Goal: Navigation & Orientation: Find specific page/section

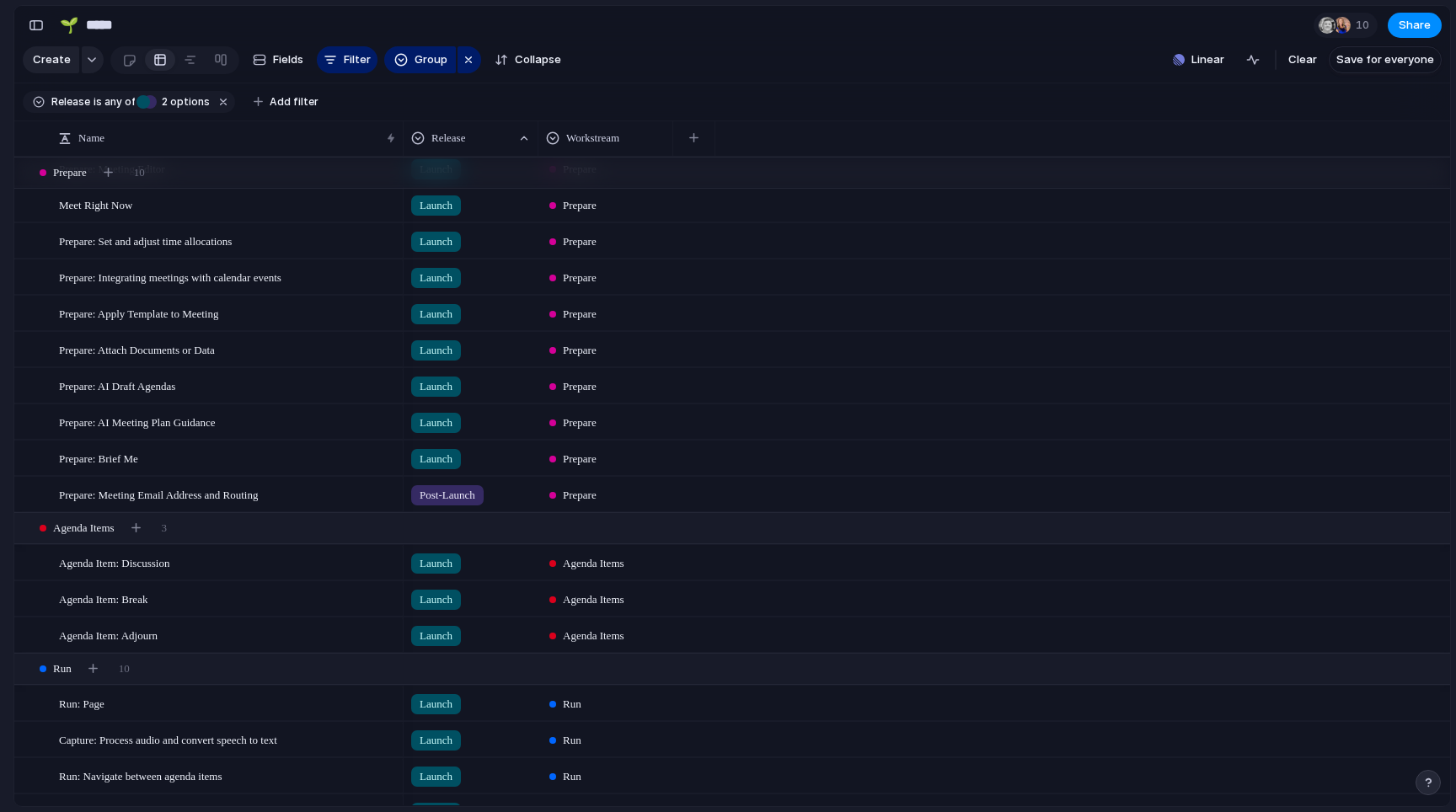
scroll to position [279, 0]
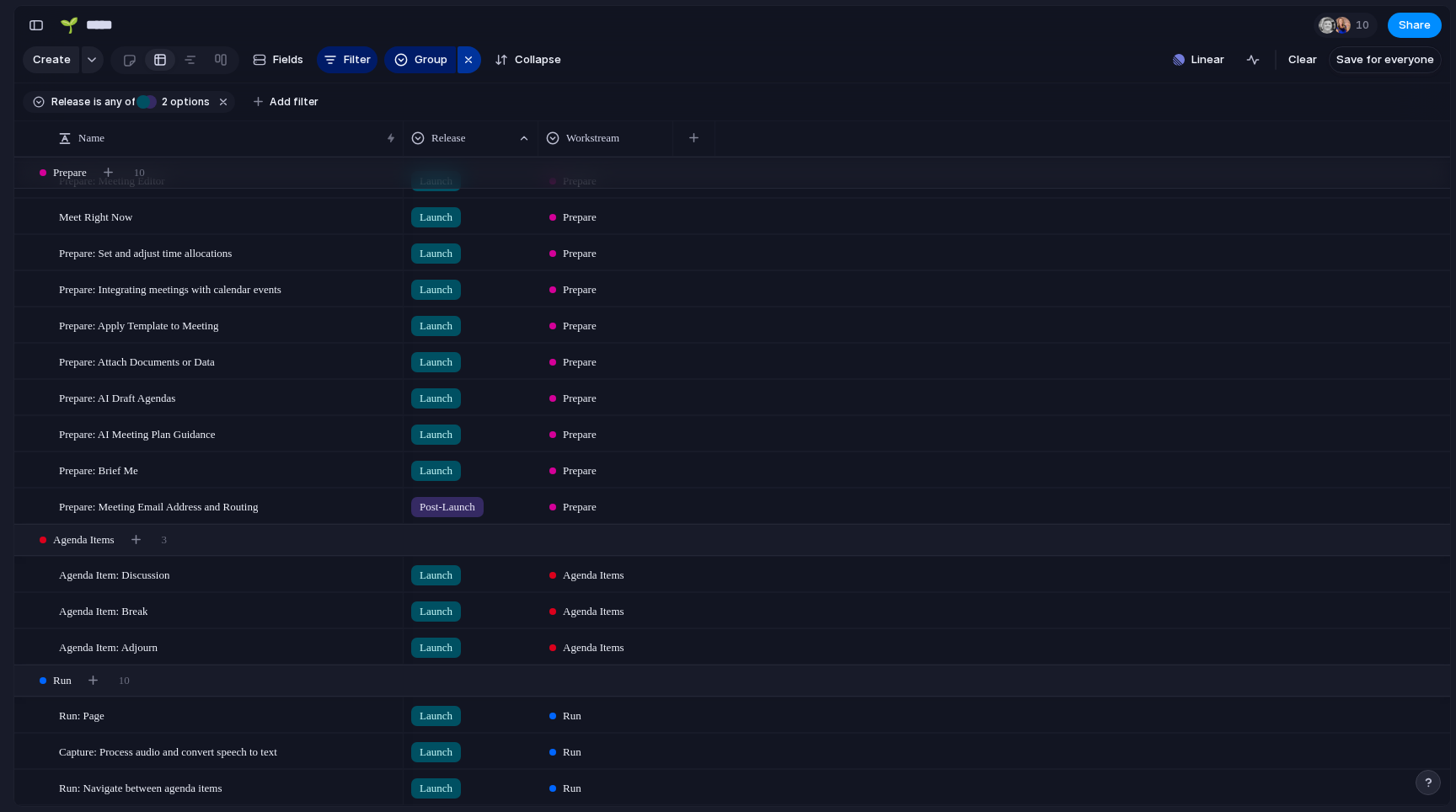
click at [461, 59] on div "button" at bounding box center [468, 59] width 13 height 20
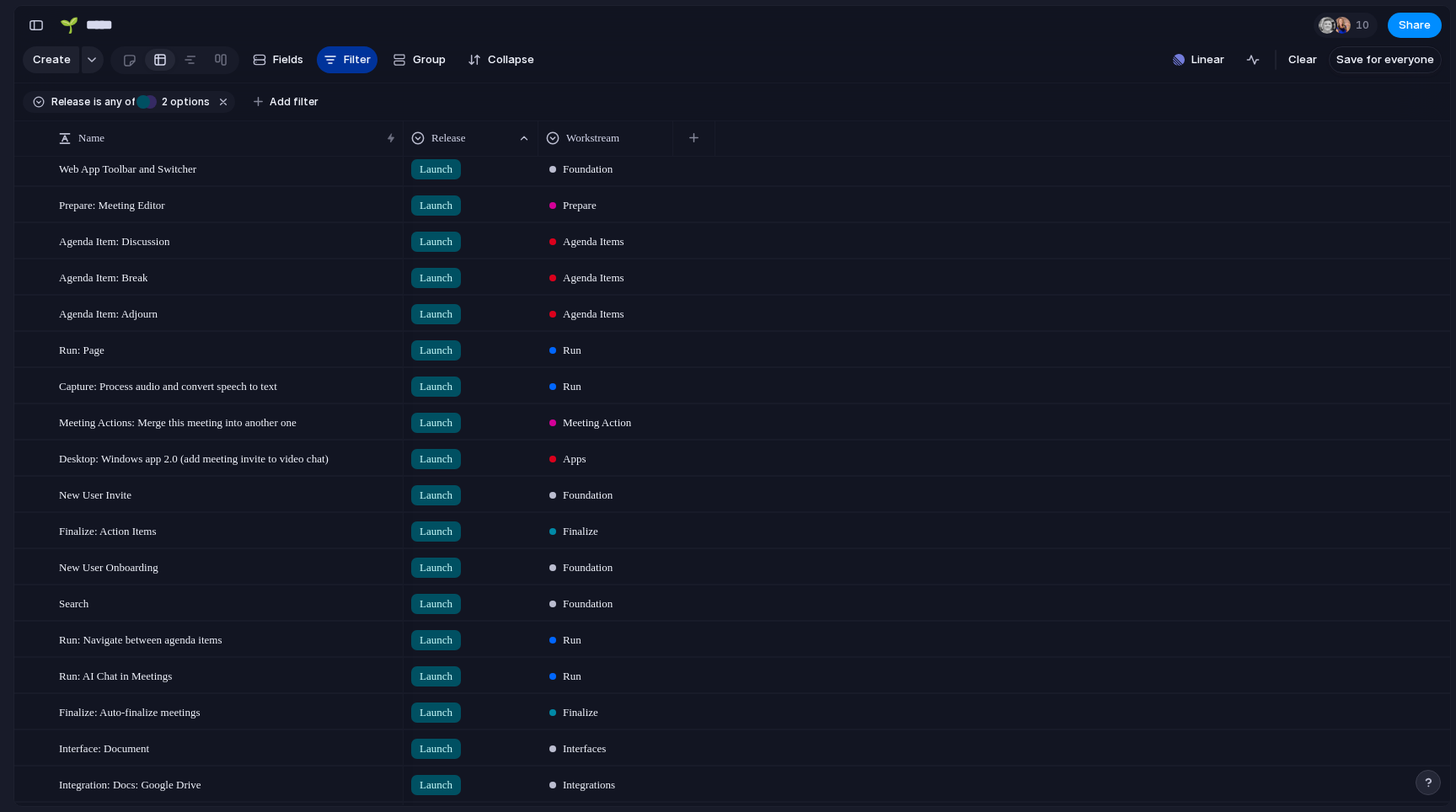
click at [367, 56] on span "Filter" at bounding box center [357, 59] width 27 height 17
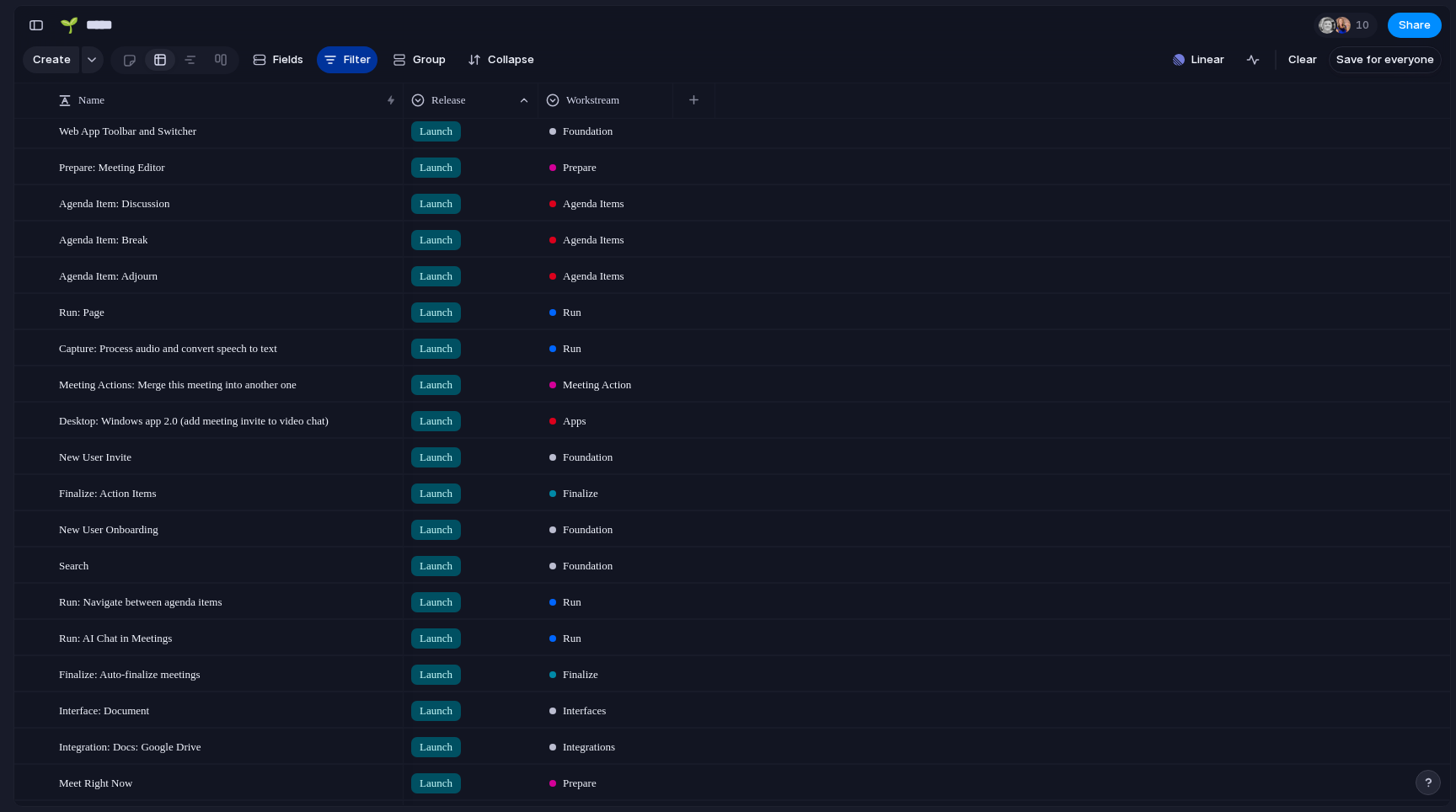
click at [360, 65] on span "Filter" at bounding box center [357, 59] width 27 height 17
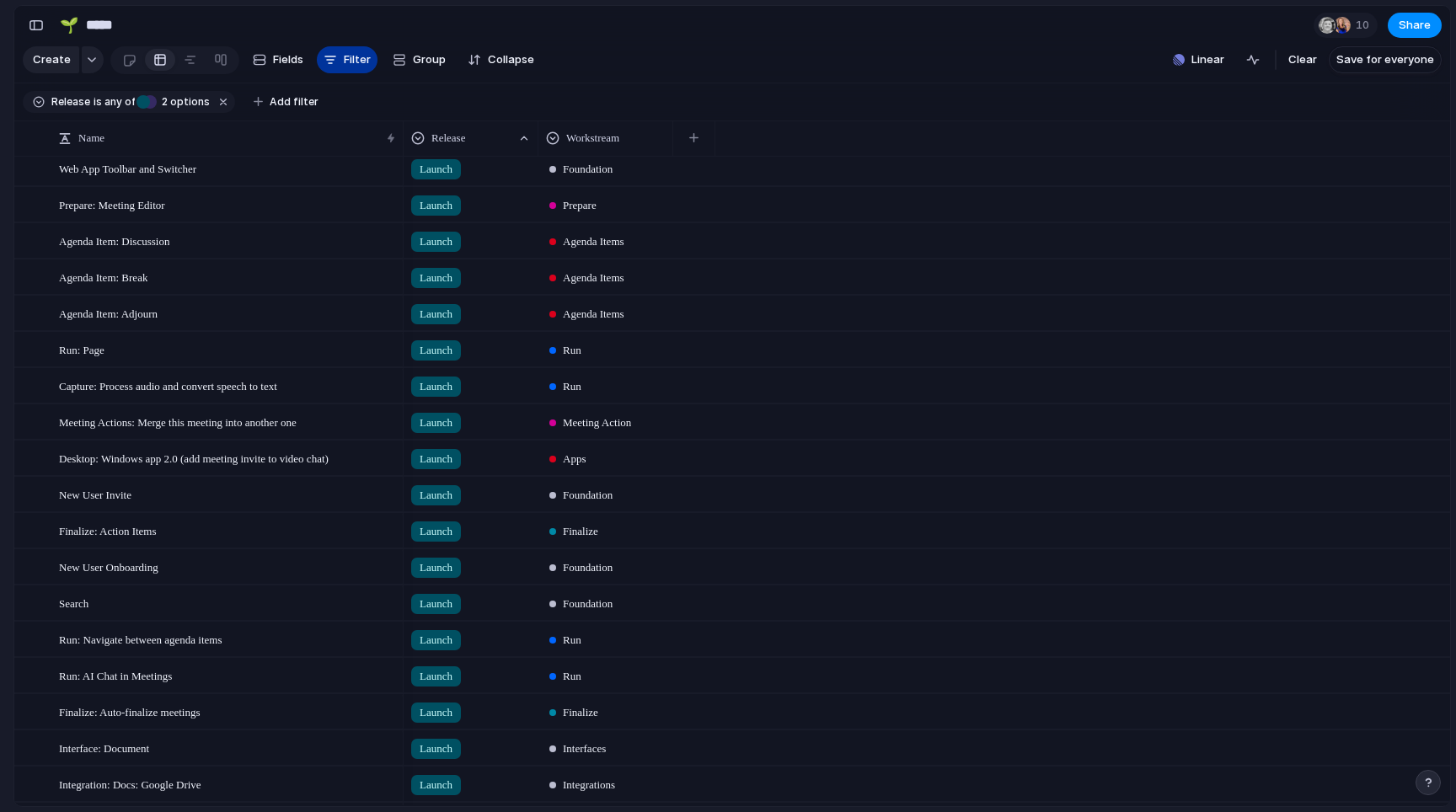
click at [360, 65] on span "Filter" at bounding box center [357, 59] width 27 height 17
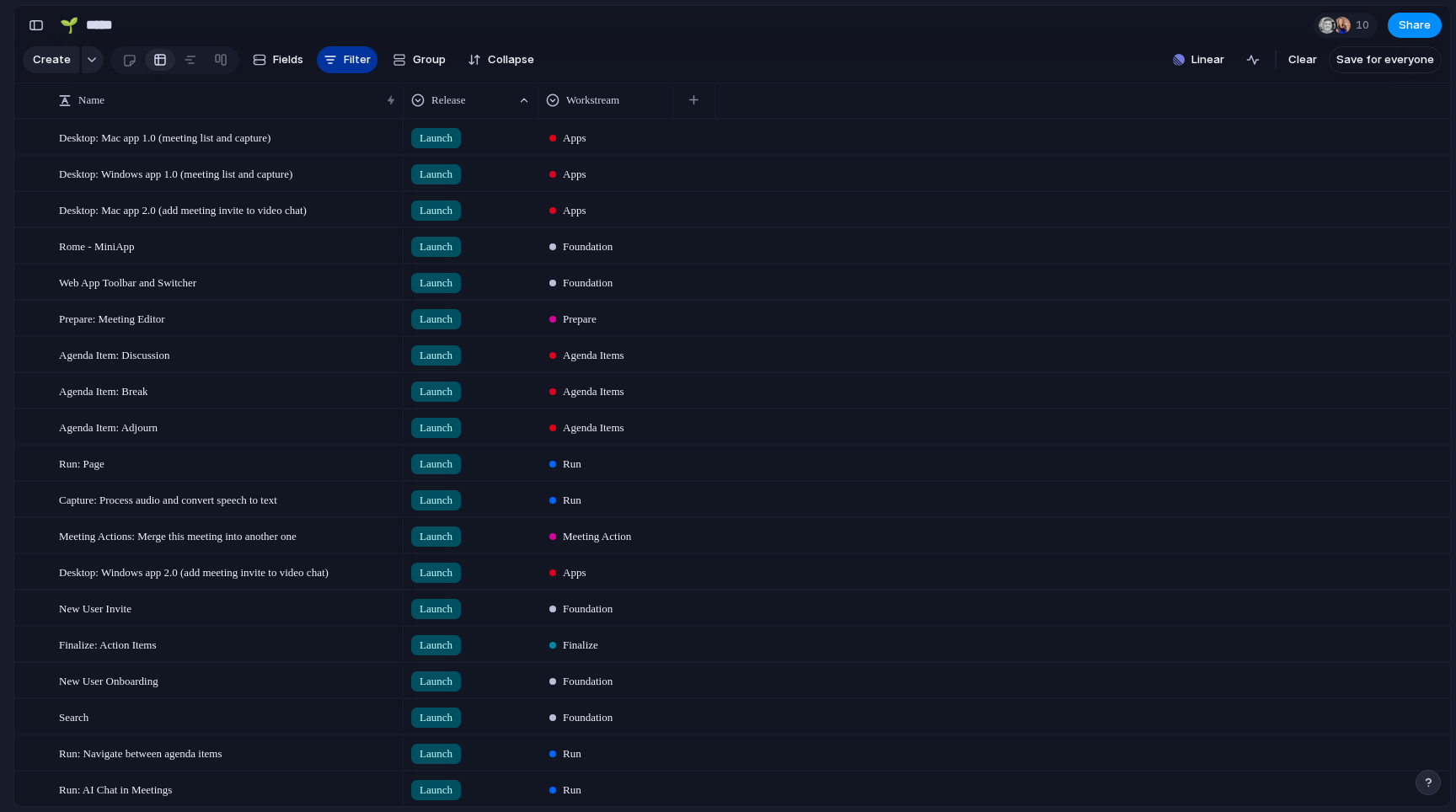
click at [354, 63] on span "Filter" at bounding box center [357, 59] width 27 height 17
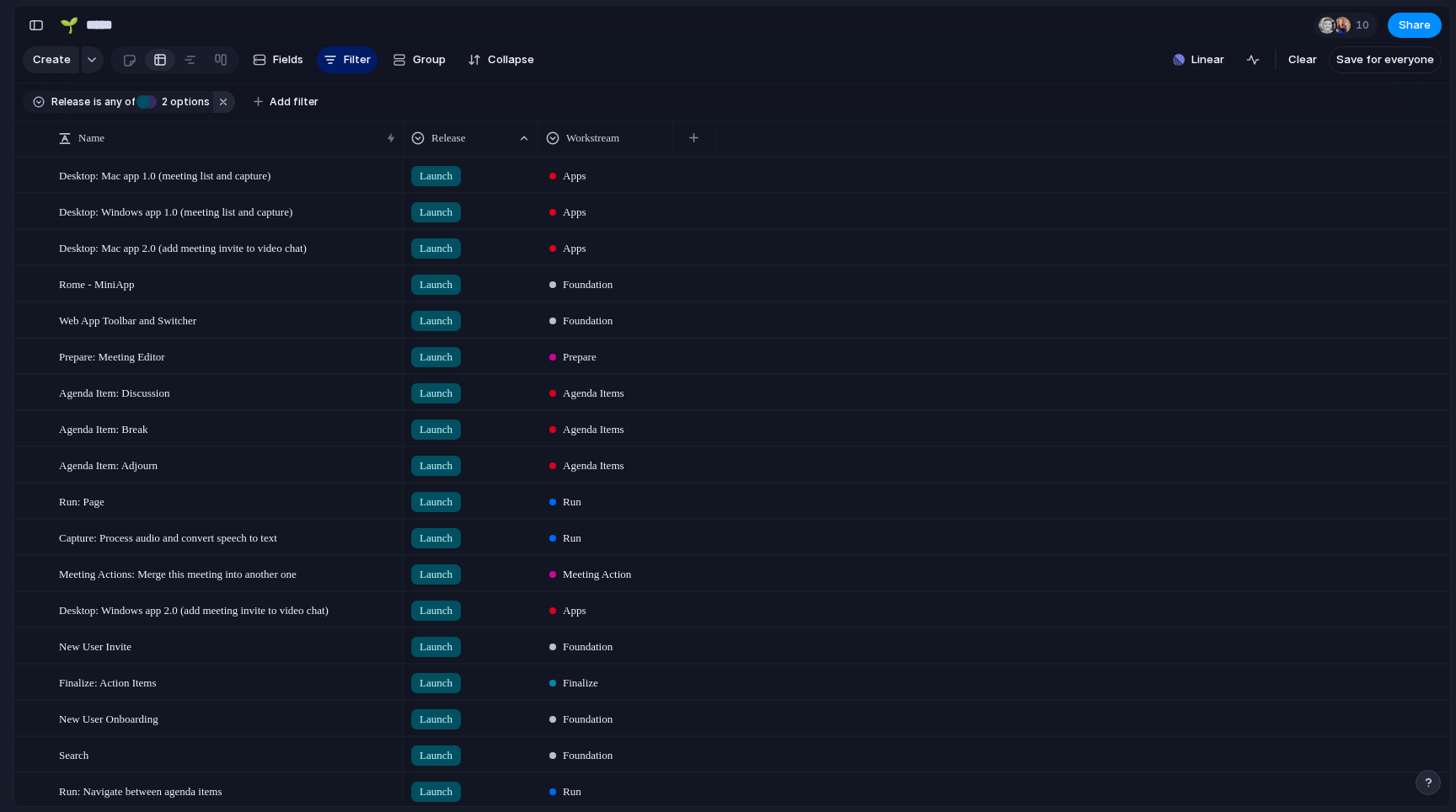
click at [216, 103] on button "button" at bounding box center [224, 102] width 22 height 22
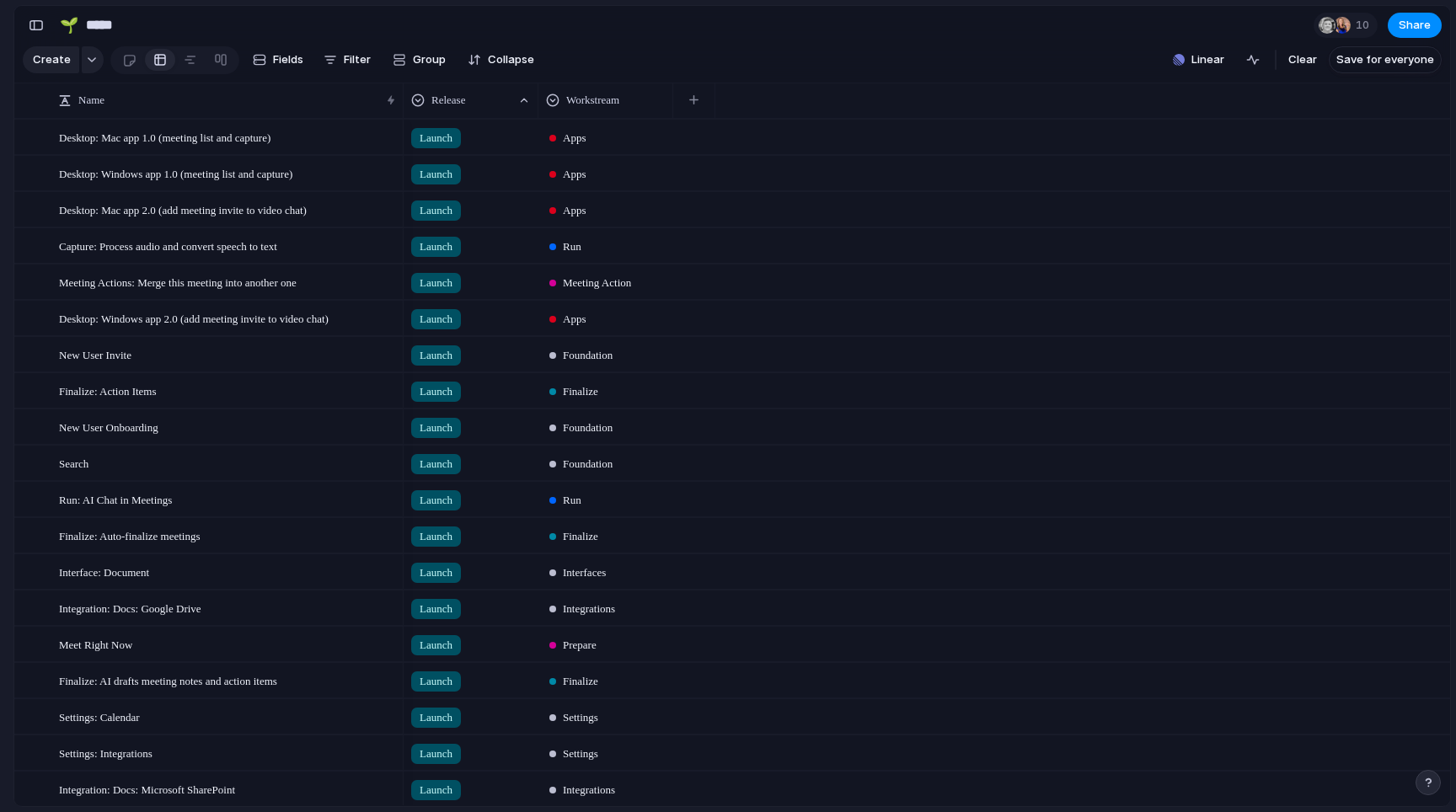
click at [451, 61] on div "Create Fields Filter Group Zoom Collapse" at bounding box center [282, 60] width 518 height 35
click at [418, 65] on span "Group" at bounding box center [429, 59] width 33 height 17
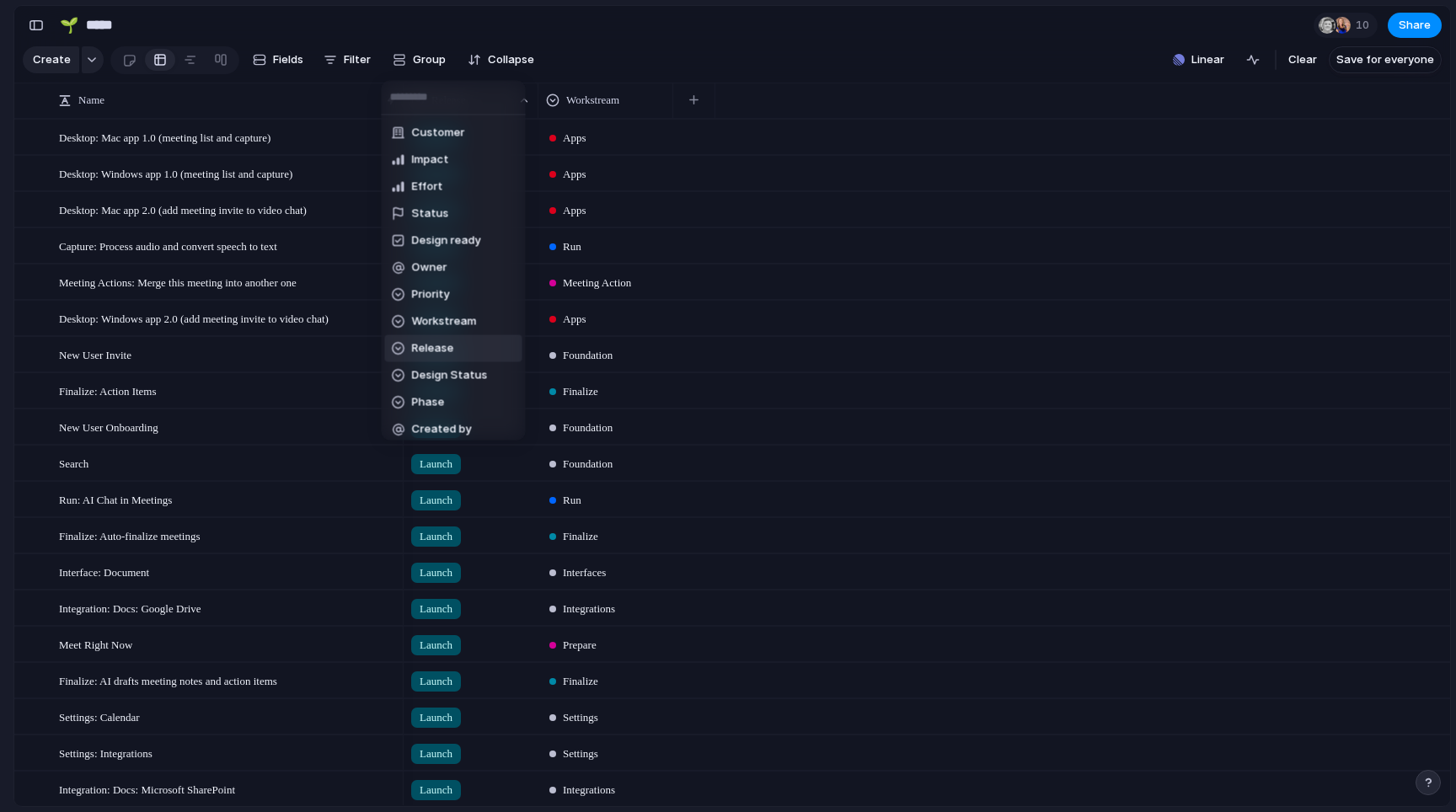
click at [450, 354] on span "Release" at bounding box center [433, 348] width 43 height 17
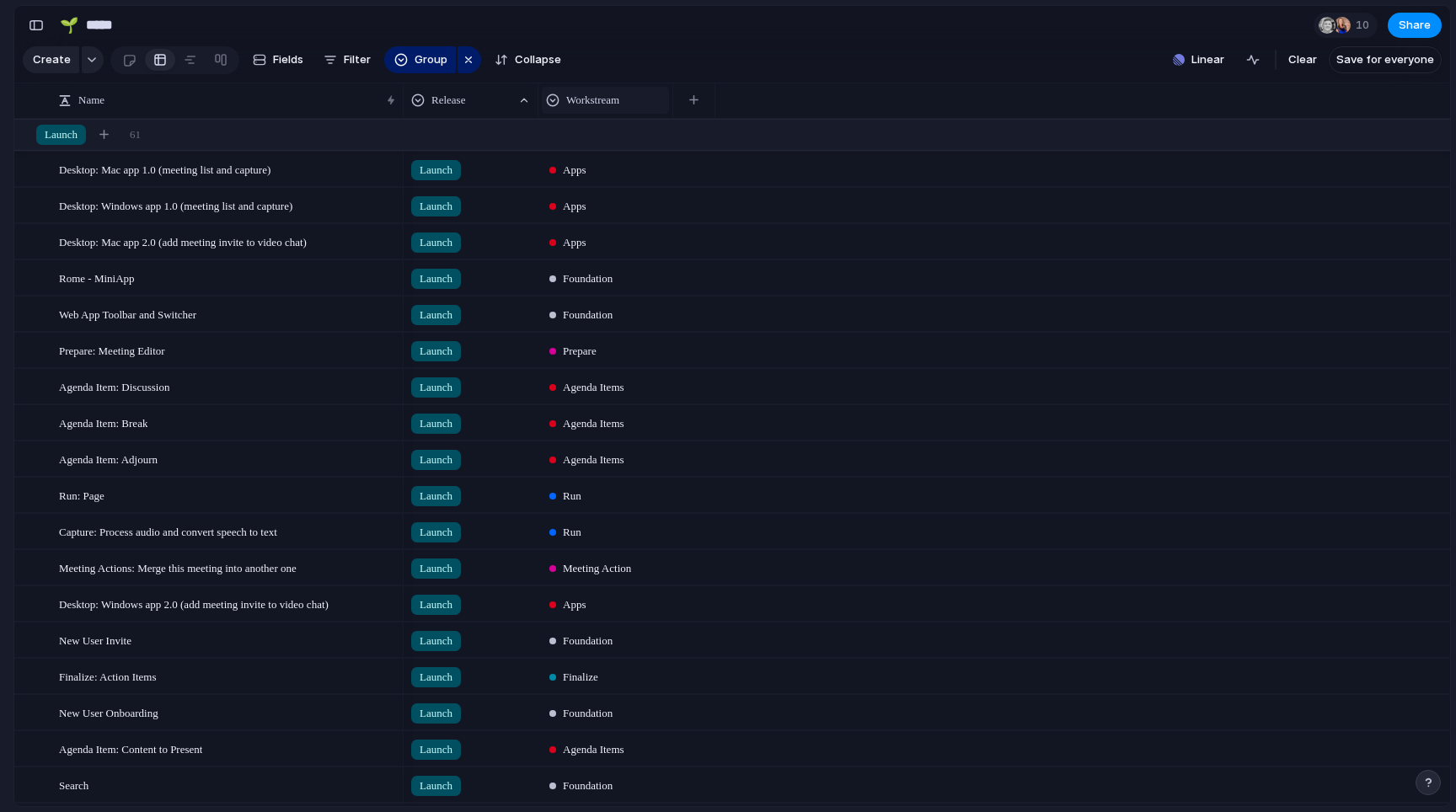
click at [596, 112] on div "Workstream" at bounding box center [606, 100] width 128 height 27
click at [557, 100] on div "Modify Hide Sort ascending Sort descending" at bounding box center [728, 406] width 1456 height 812
click at [557, 100] on div at bounding box center [553, 100] width 13 height 13
click at [638, 57] on div "Modify Hide Sort ascending Sort descending" at bounding box center [728, 406] width 1456 height 812
click at [60, 135] on span "Launch" at bounding box center [60, 135] width 33 height 17
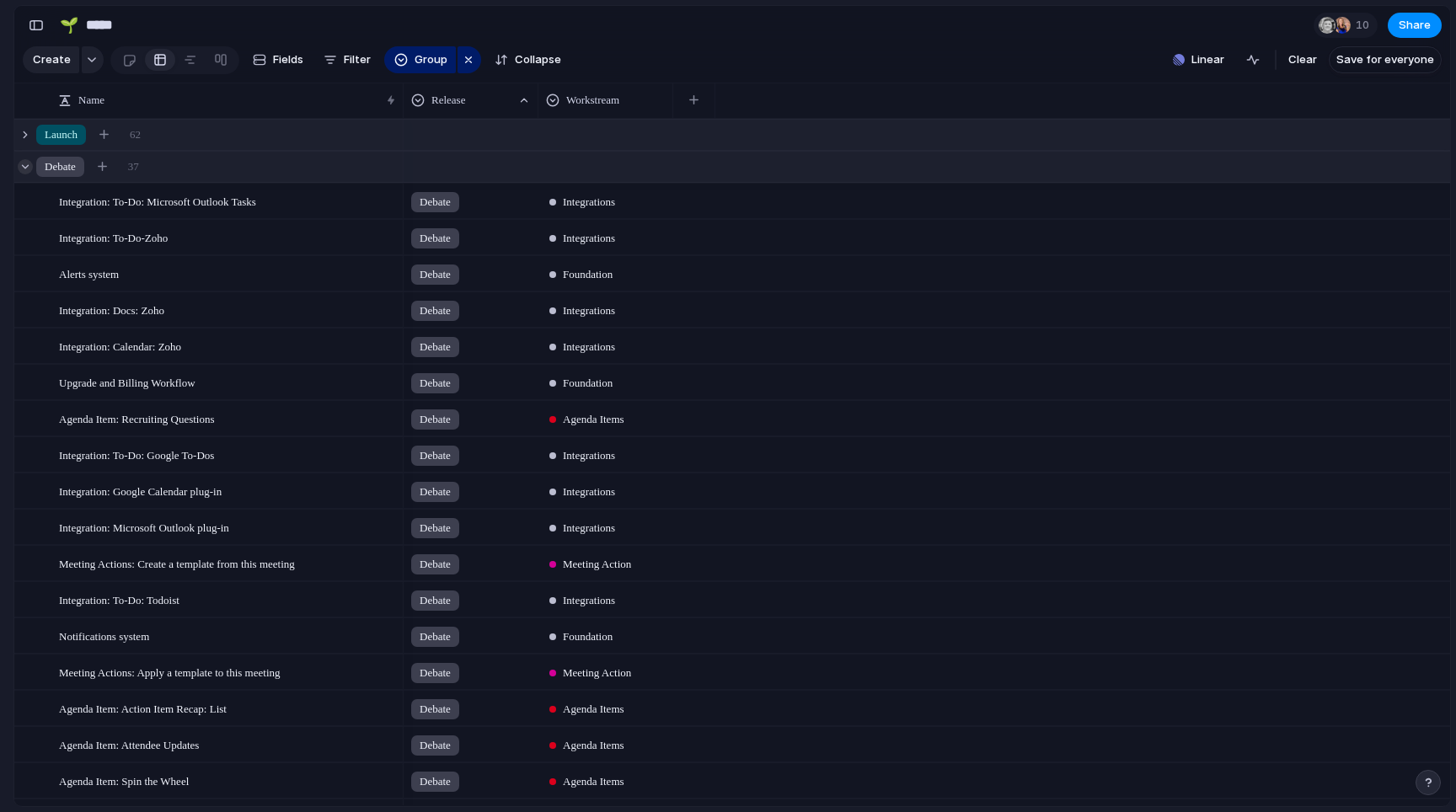
click at [32, 170] on div at bounding box center [25, 166] width 15 height 15
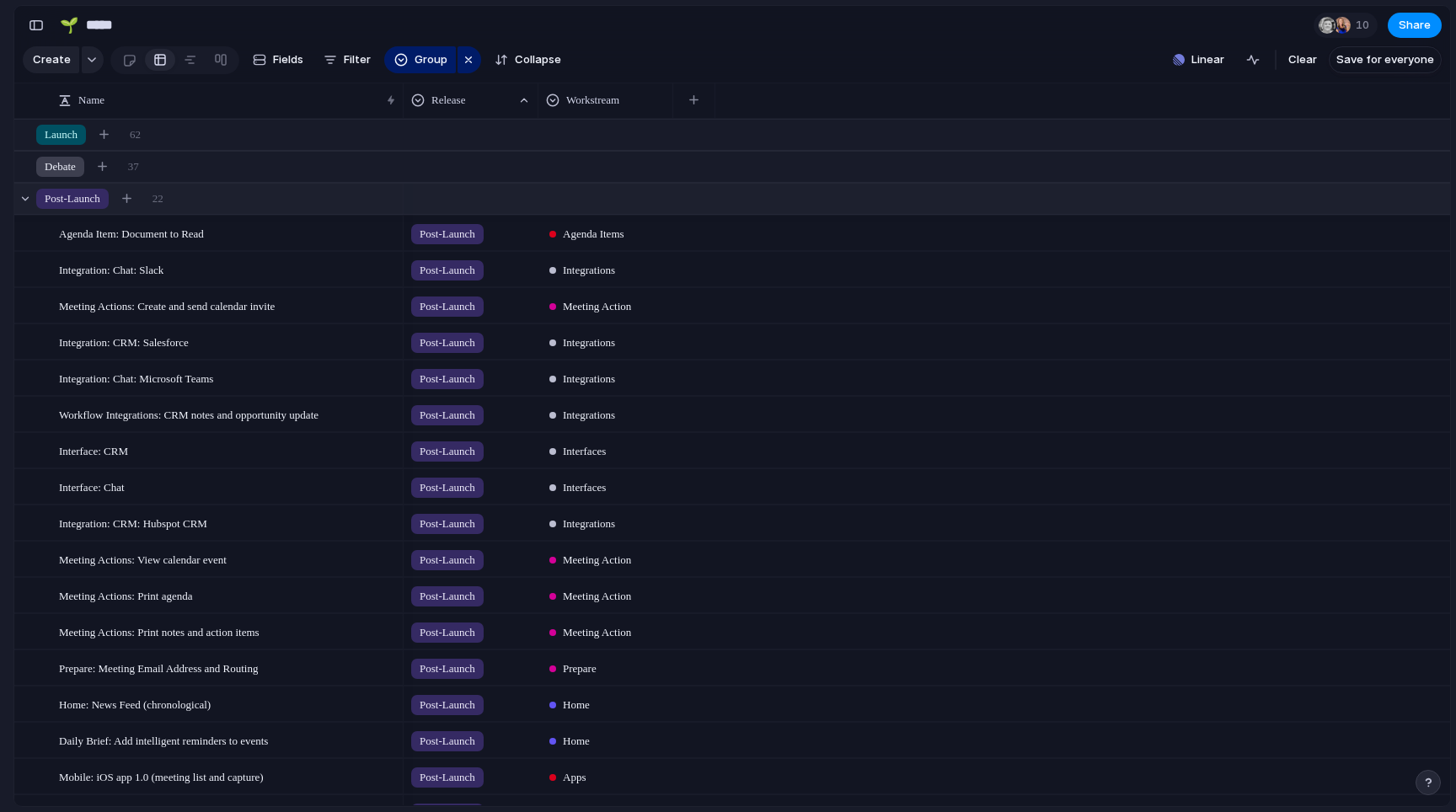
click at [33, 200] on div "Post-Launch 22" at bounding box center [733, 198] width 1439 height 30
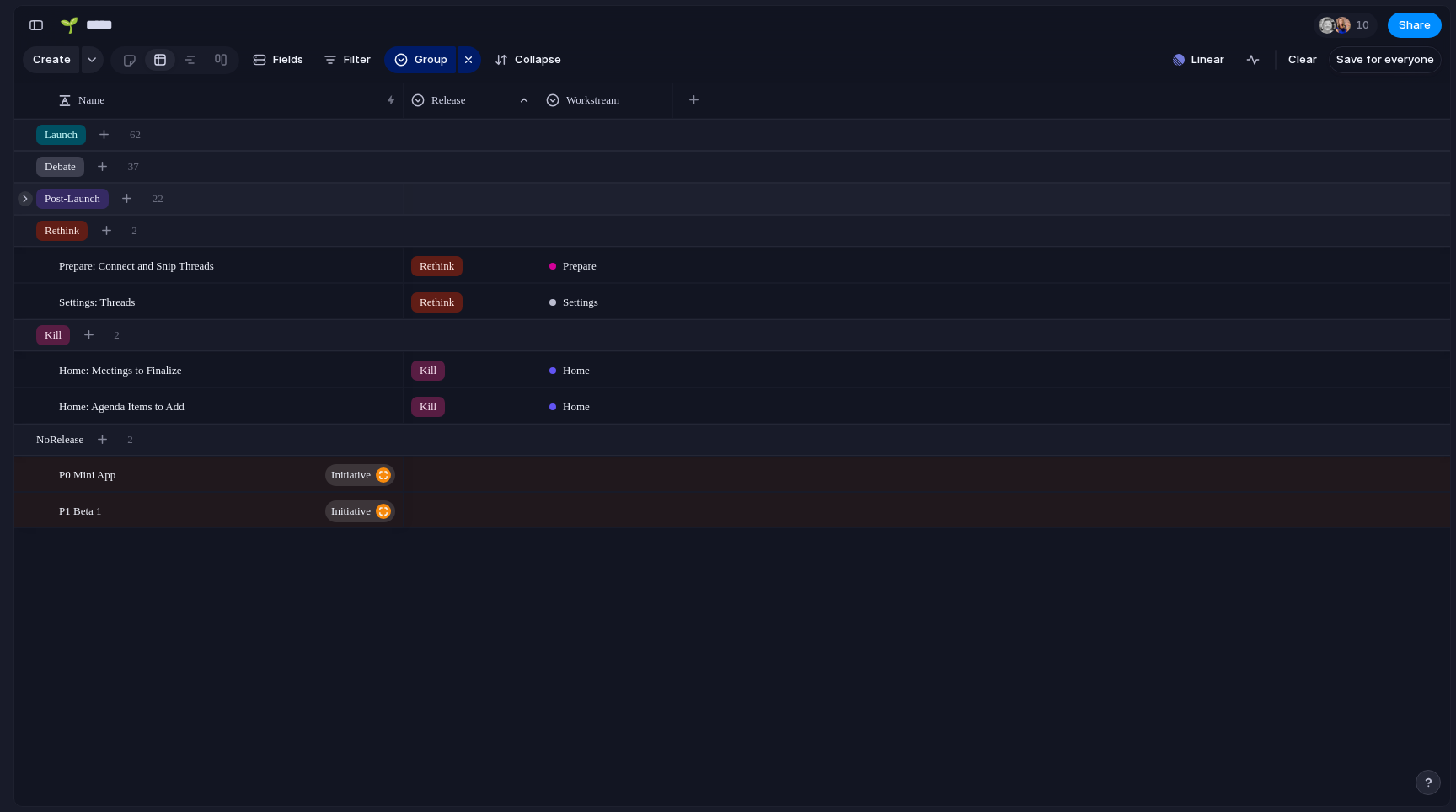
click at [30, 197] on div at bounding box center [25, 198] width 15 height 15
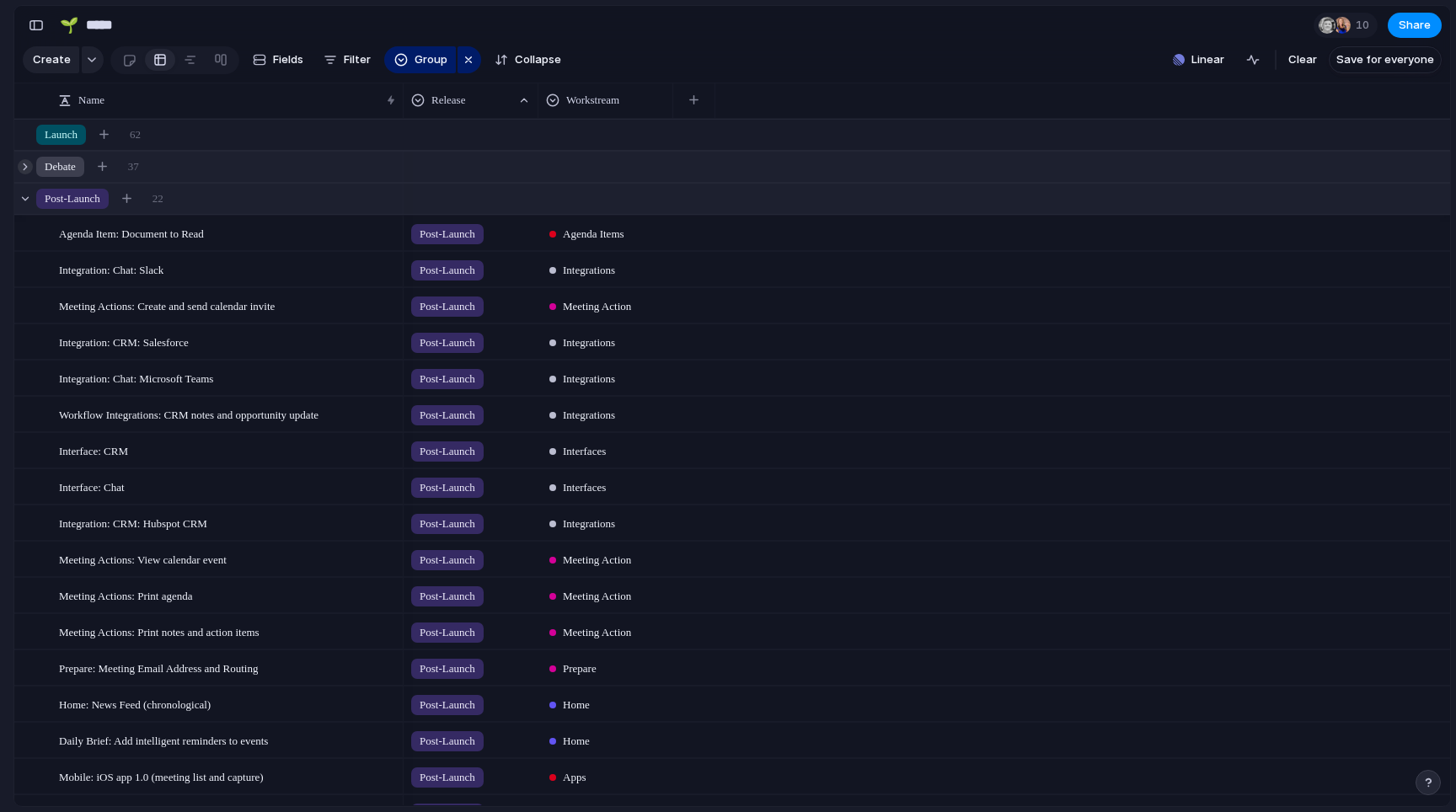
click at [29, 166] on div at bounding box center [25, 166] width 15 height 15
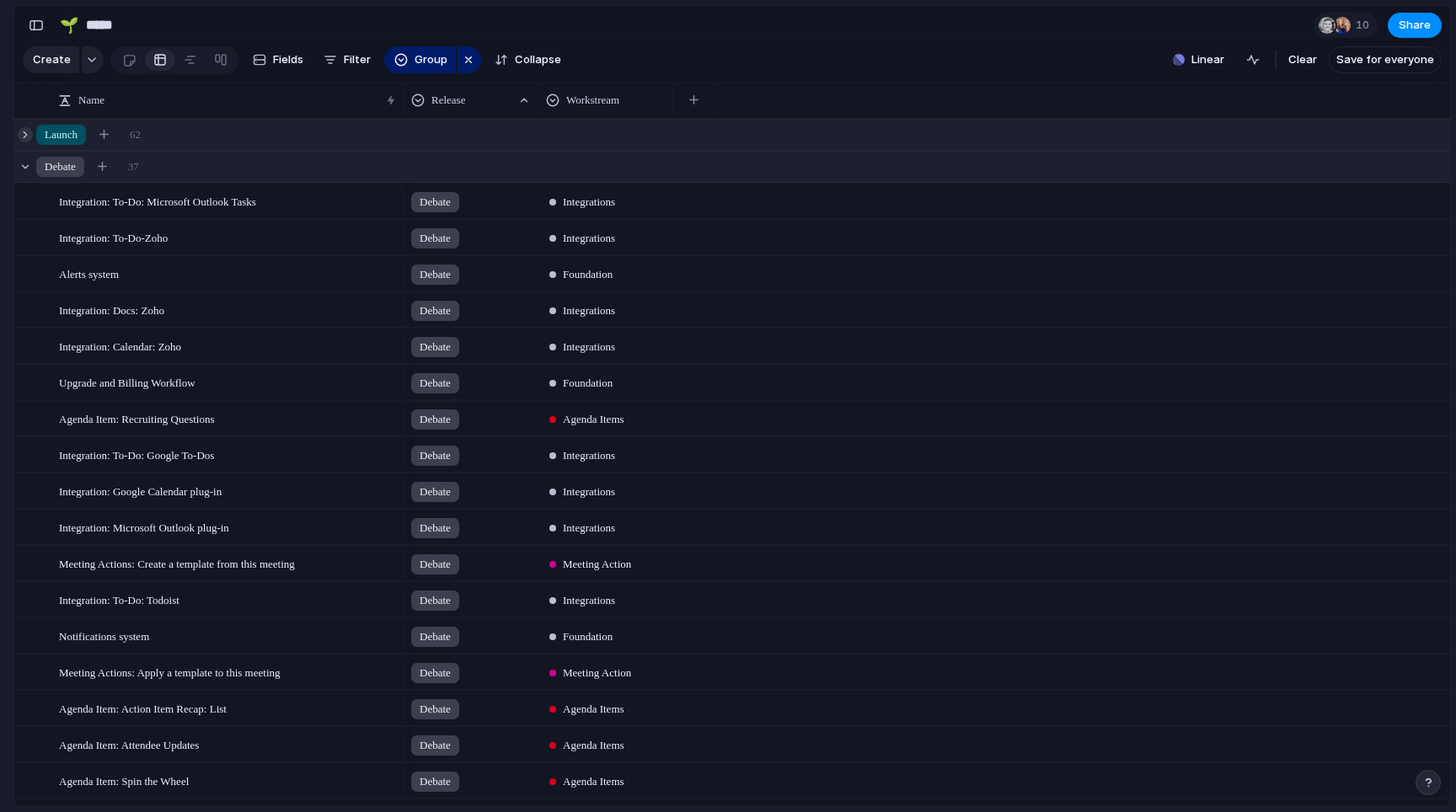
click at [28, 136] on div at bounding box center [25, 135] width 15 height 15
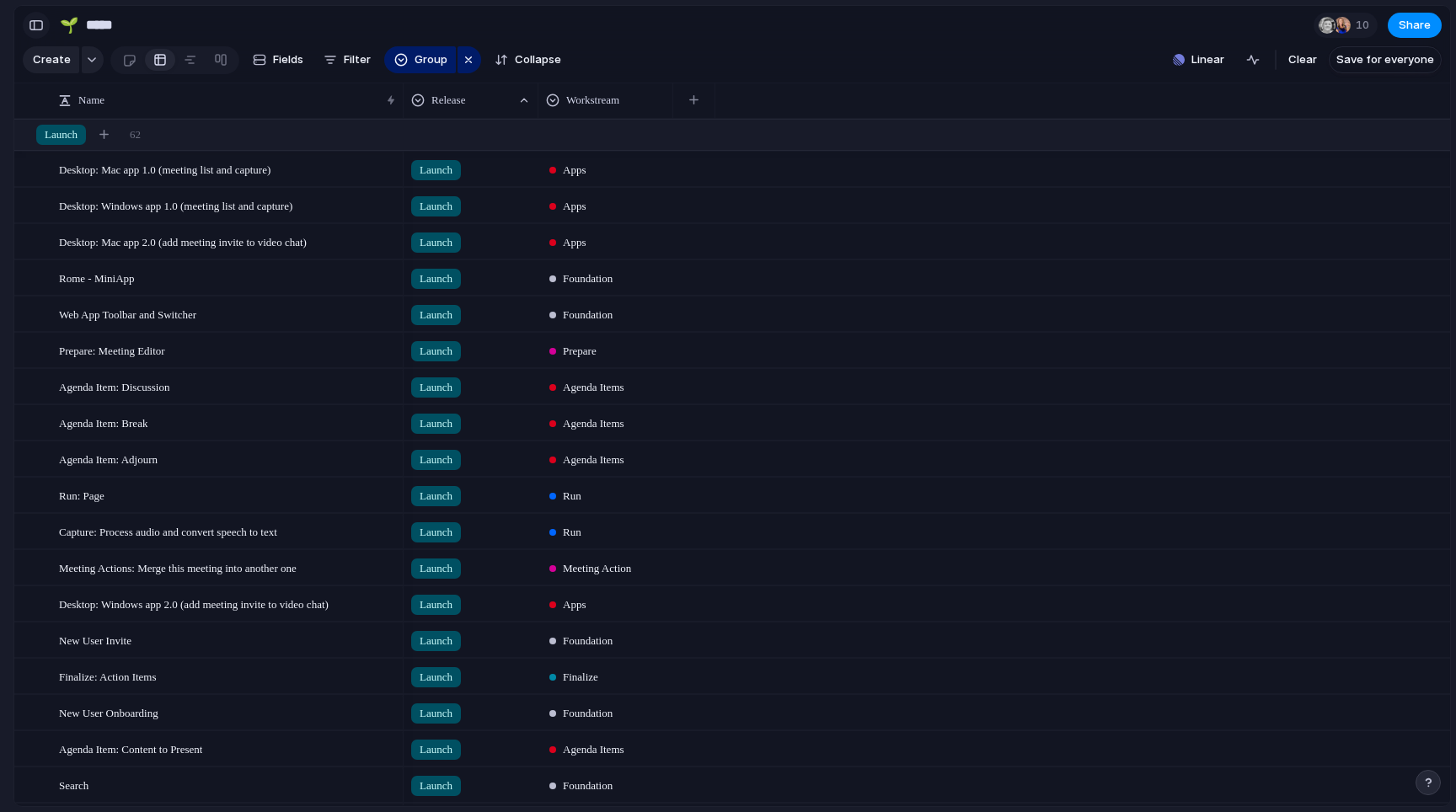
click at [38, 29] on div "button" at bounding box center [35, 25] width 15 height 12
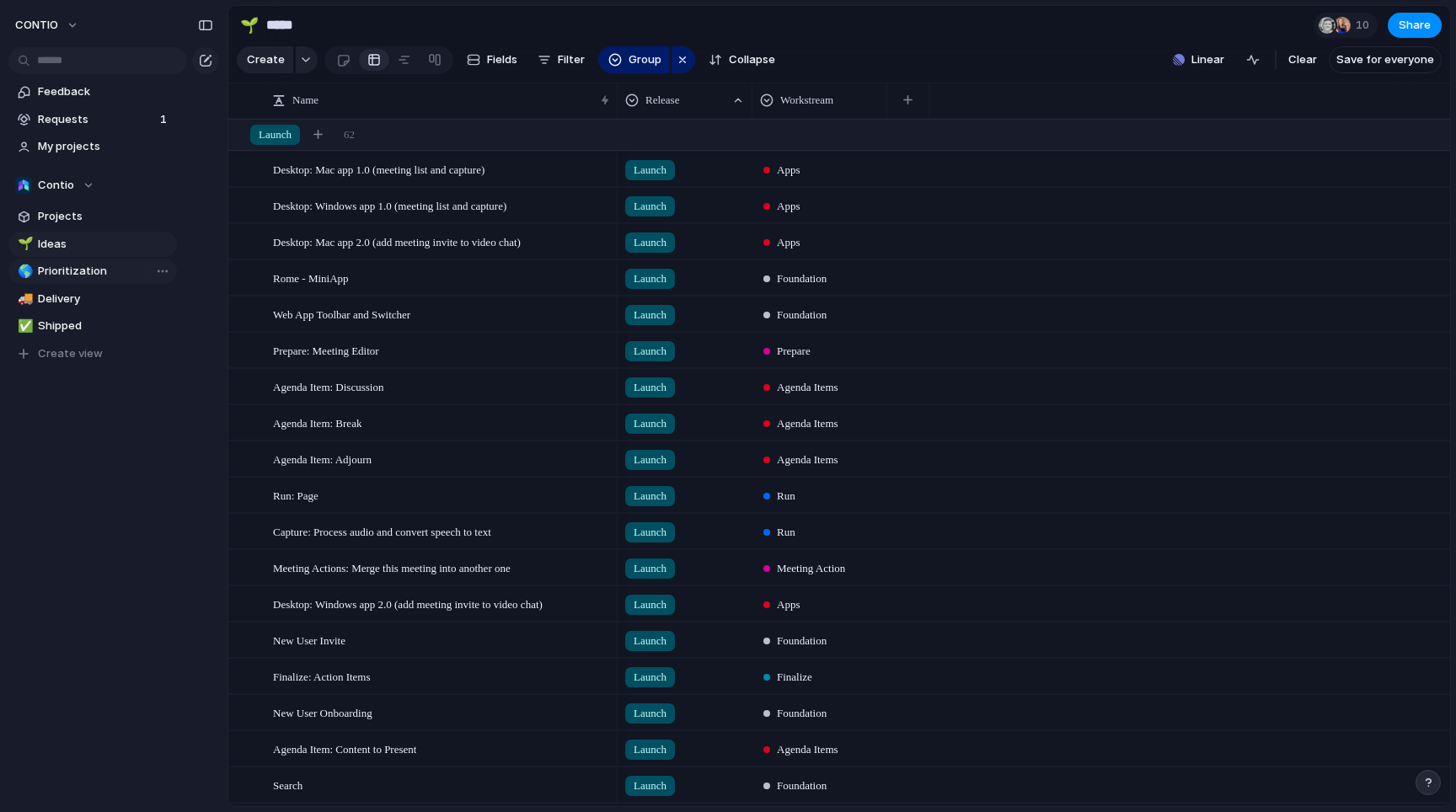
click at [101, 275] on span "Prioritization" at bounding box center [105, 271] width 133 height 17
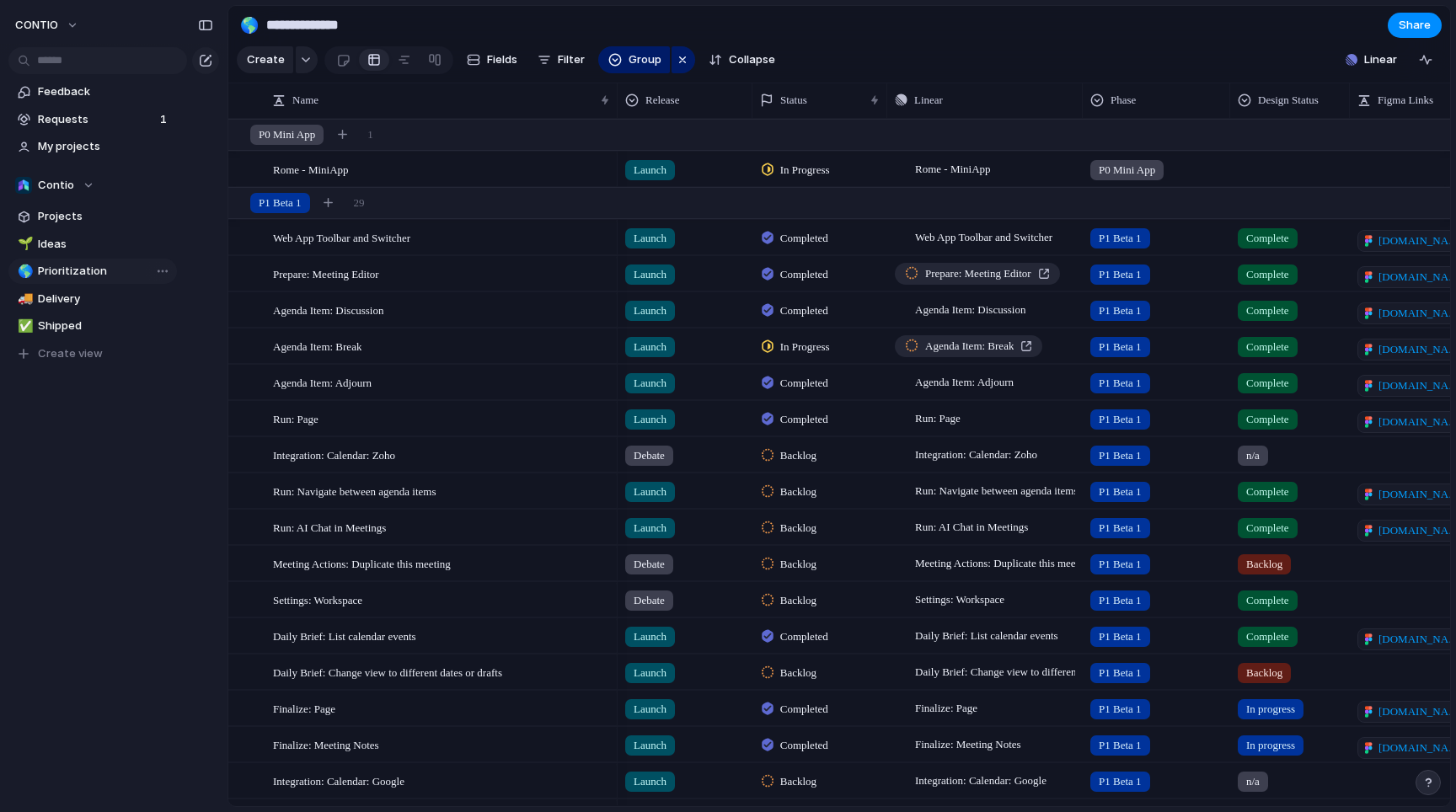
type input "**********"
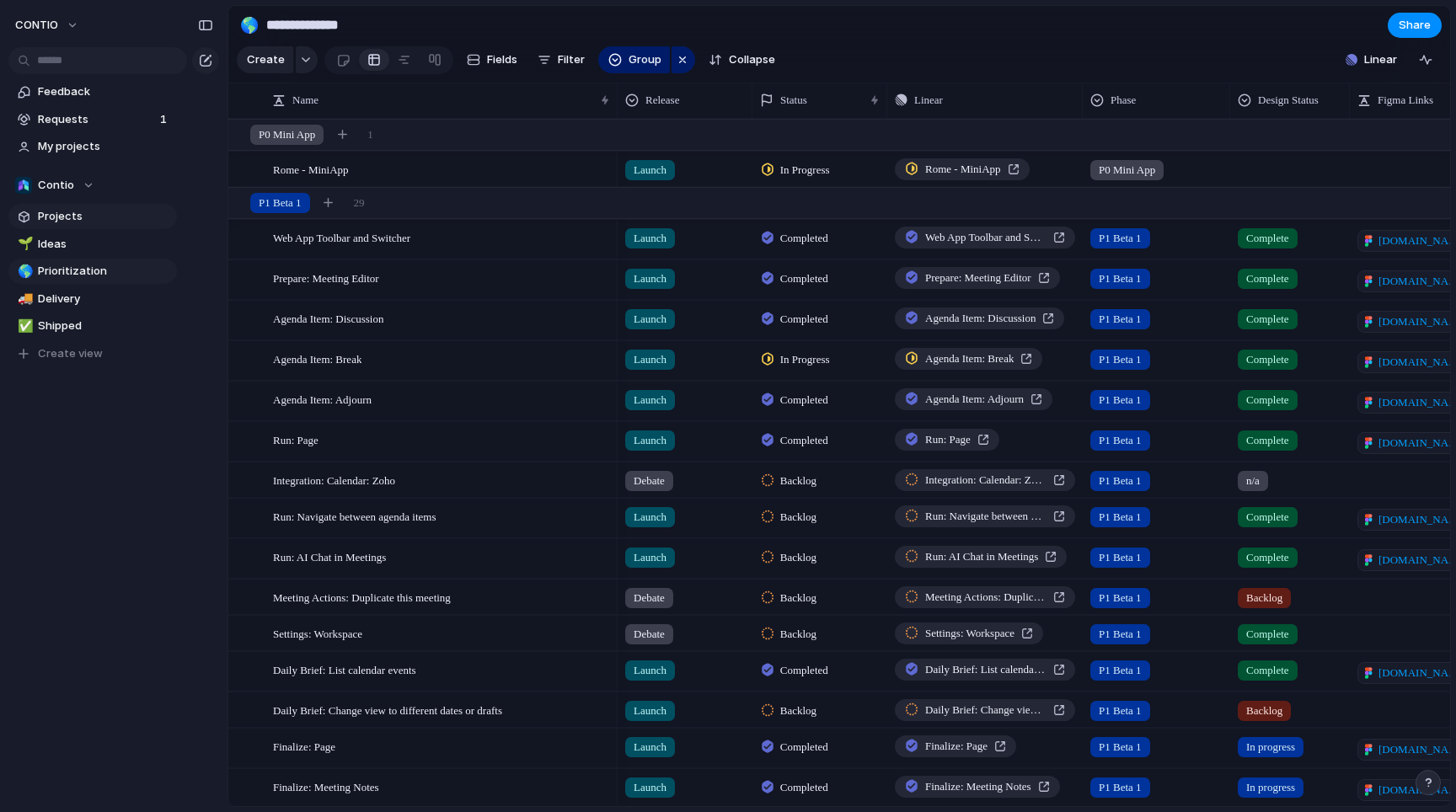
click at [85, 213] on span "Projects" at bounding box center [105, 216] width 133 height 17
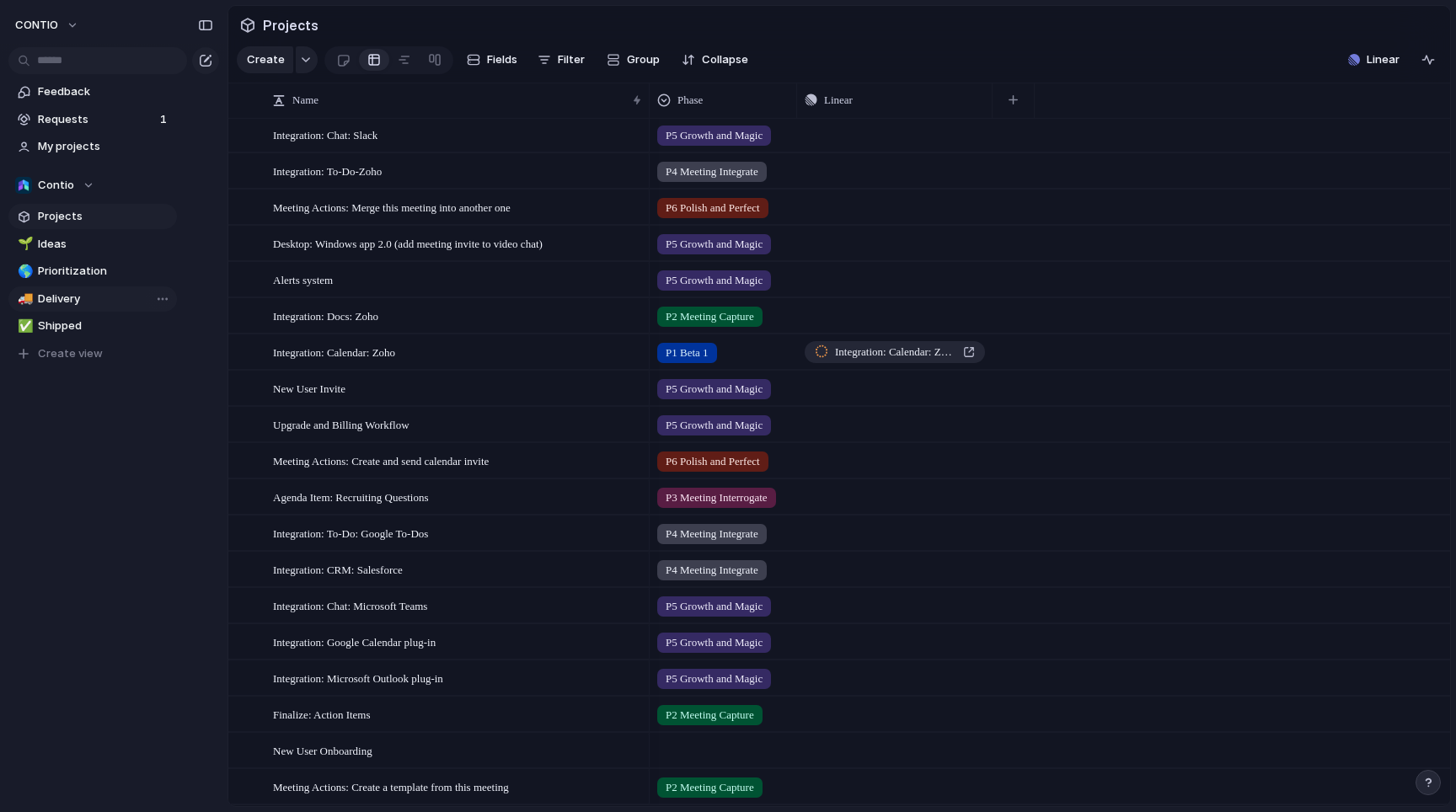
click at [94, 298] on span "Delivery" at bounding box center [105, 298] width 133 height 17
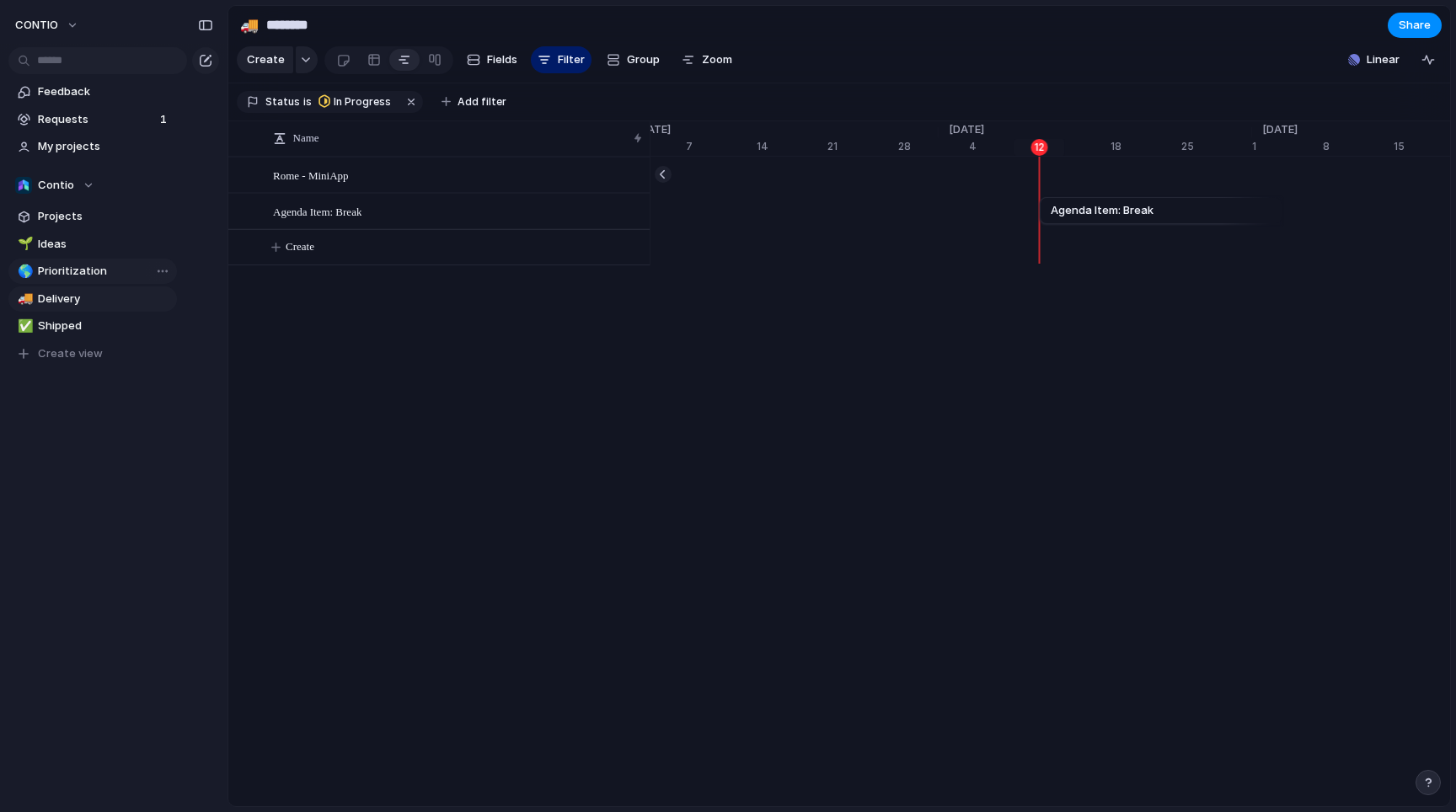
click at [115, 276] on span "Prioritization" at bounding box center [105, 271] width 133 height 17
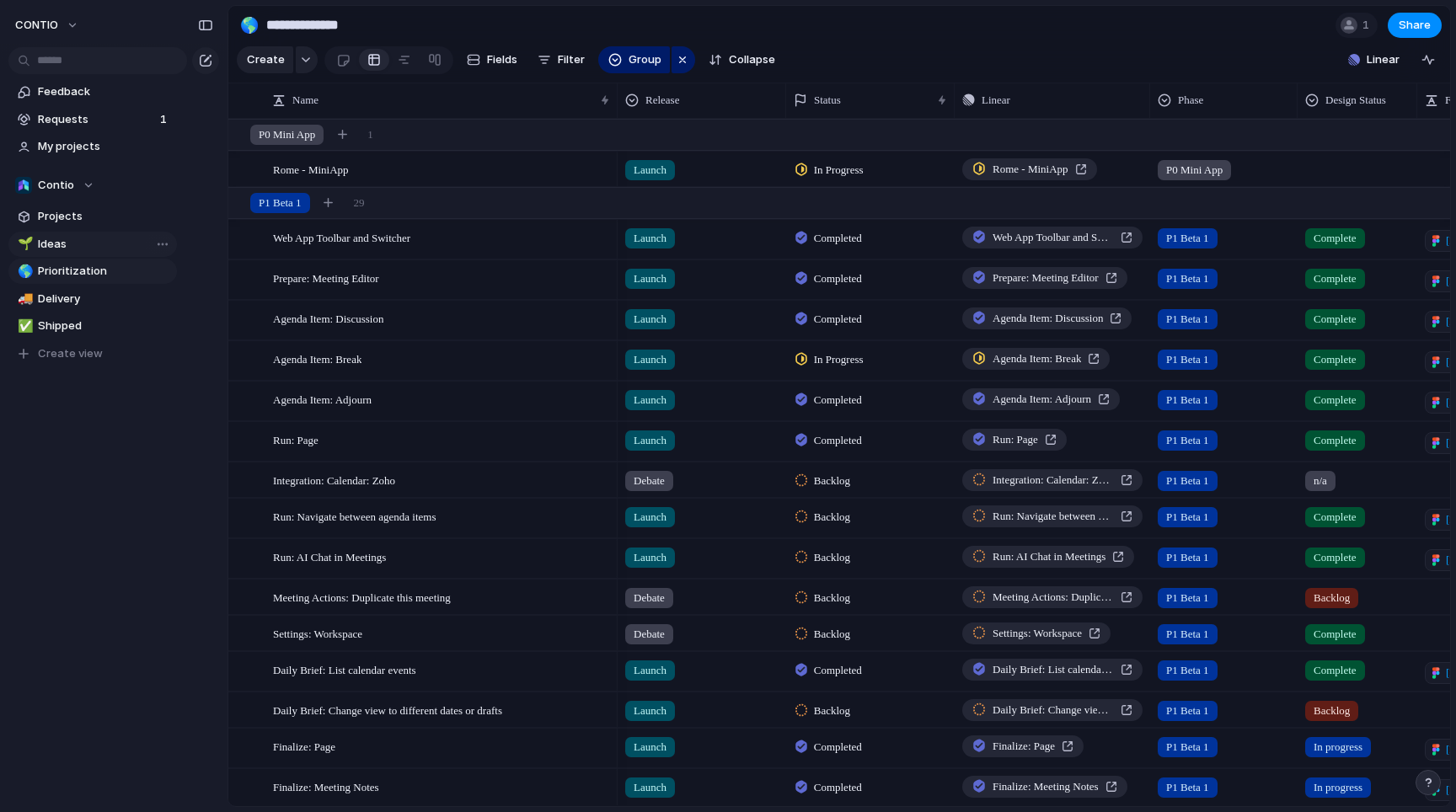
click at [69, 239] on span "Ideas" at bounding box center [105, 244] width 133 height 17
type input "*****"
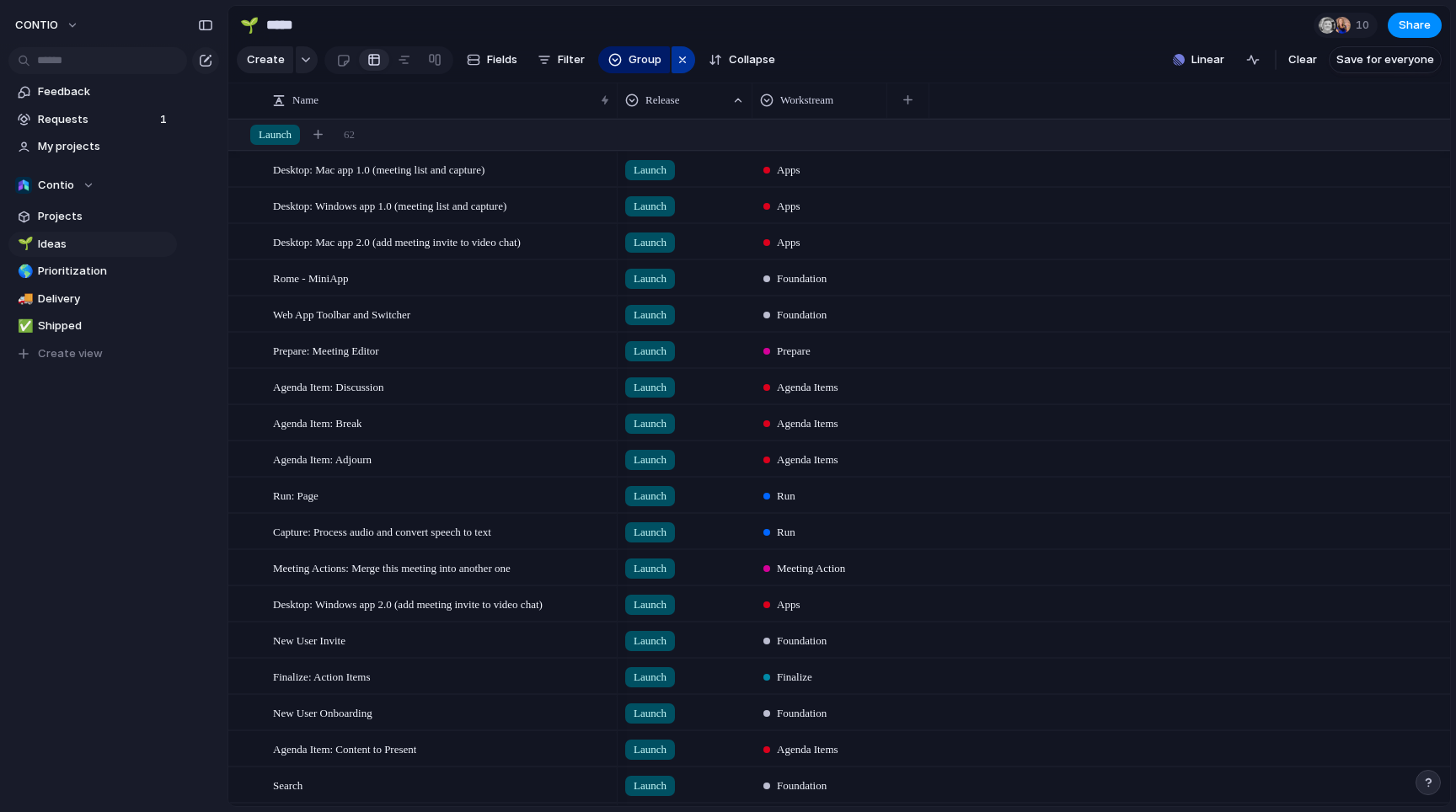
click at [684, 63] on div "button" at bounding box center [682, 59] width 13 height 20
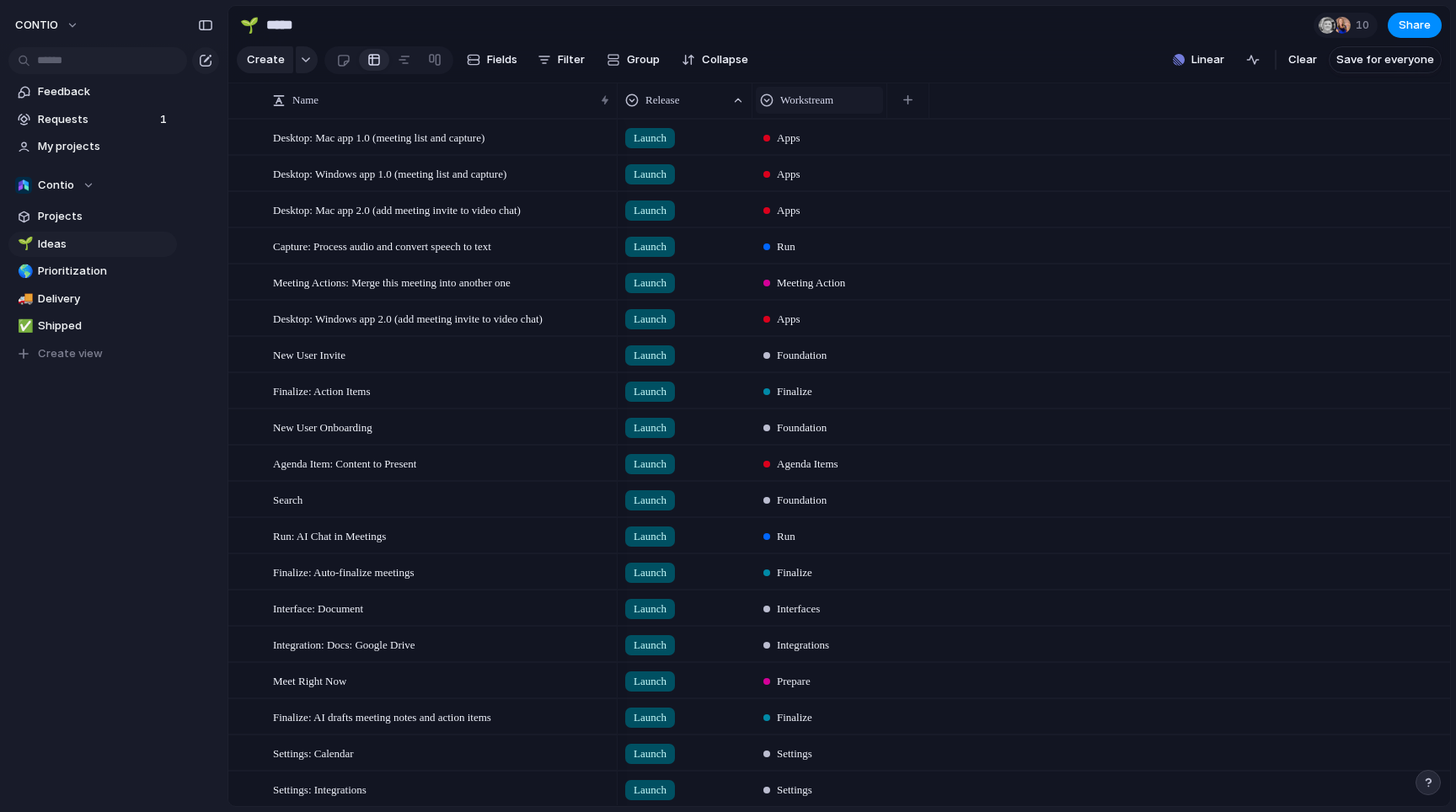
click at [819, 97] on span "Workstream" at bounding box center [807, 100] width 53 height 17
click at [807, 184] on span "Sort ascending" at bounding box center [830, 191] width 81 height 17
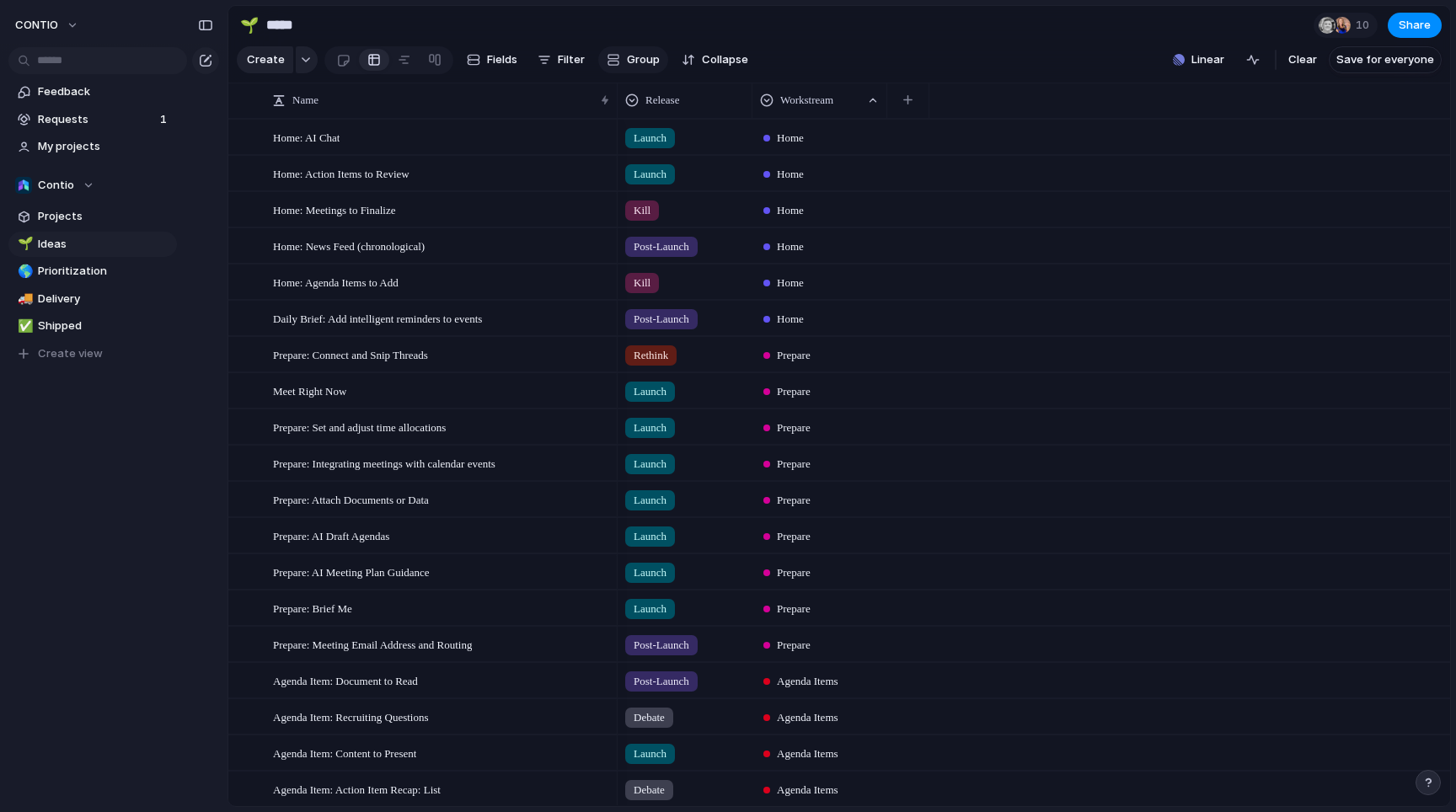
click at [617, 66] on button "Group" at bounding box center [633, 59] width 70 height 27
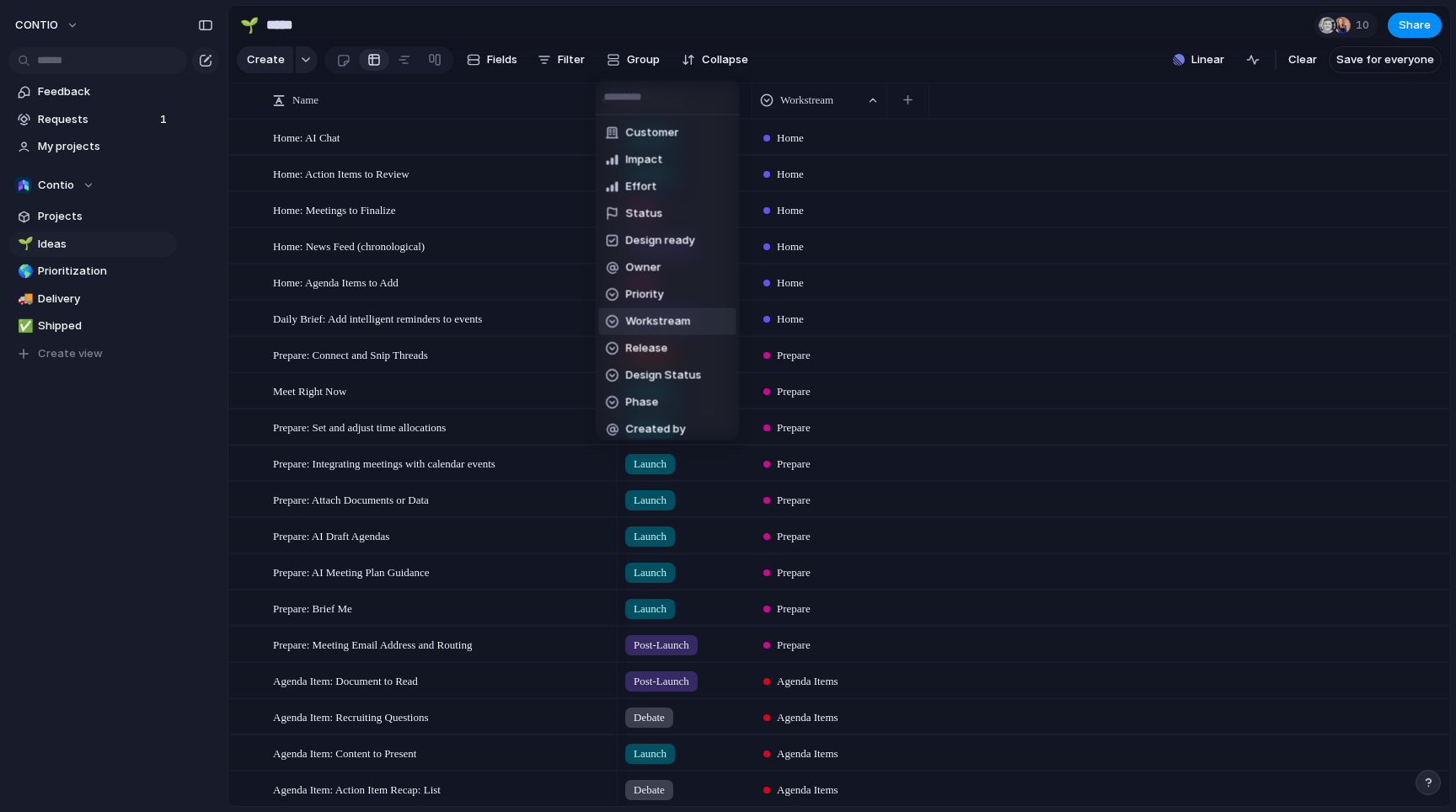
click at [692, 325] on li "Workstream" at bounding box center [668, 321] width 137 height 27
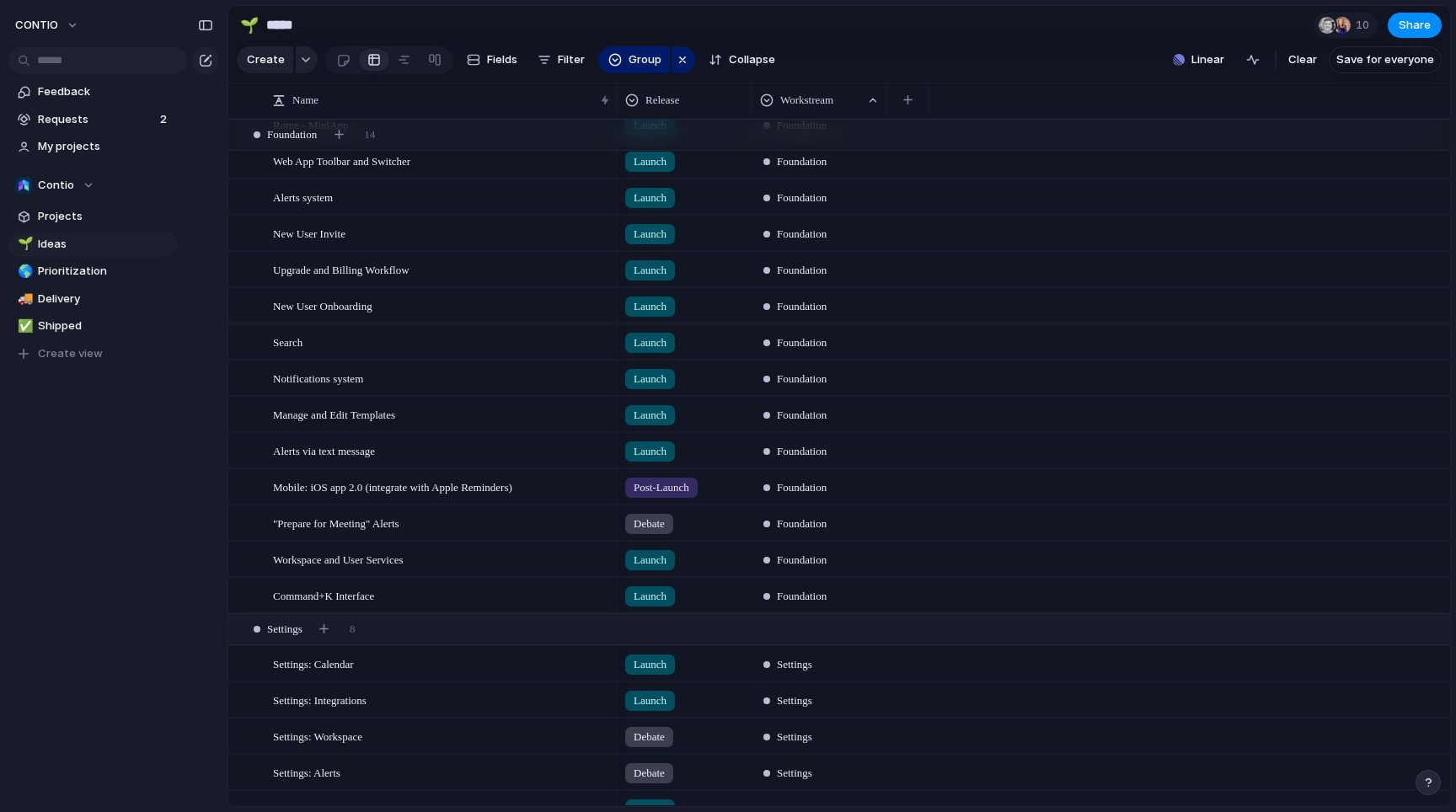
scroll to position [3017, 0]
